Goal: Find specific page/section: Find specific page/section

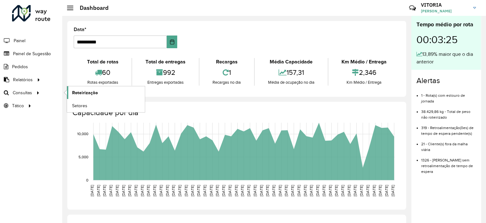
click at [70, 96] on link "Roteirização" at bounding box center [106, 92] width 78 height 13
click at [73, 106] on span "Análise de Sessões" at bounding box center [92, 106] width 40 height 7
click at [79, 103] on span "Setores" at bounding box center [80, 106] width 16 height 7
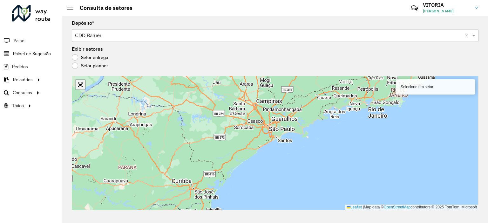
click at [0, 0] on div "Aguarde..." at bounding box center [0, 0] width 0 height 0
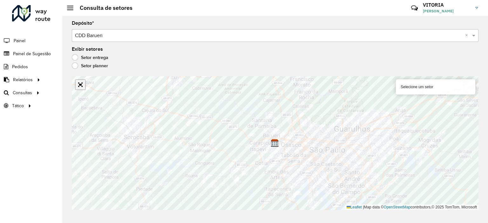
click at [79, 86] on link "Abrir mapa em tela cheia" at bounding box center [81, 85] width 10 height 10
